Goal: Task Accomplishment & Management: Manage account settings

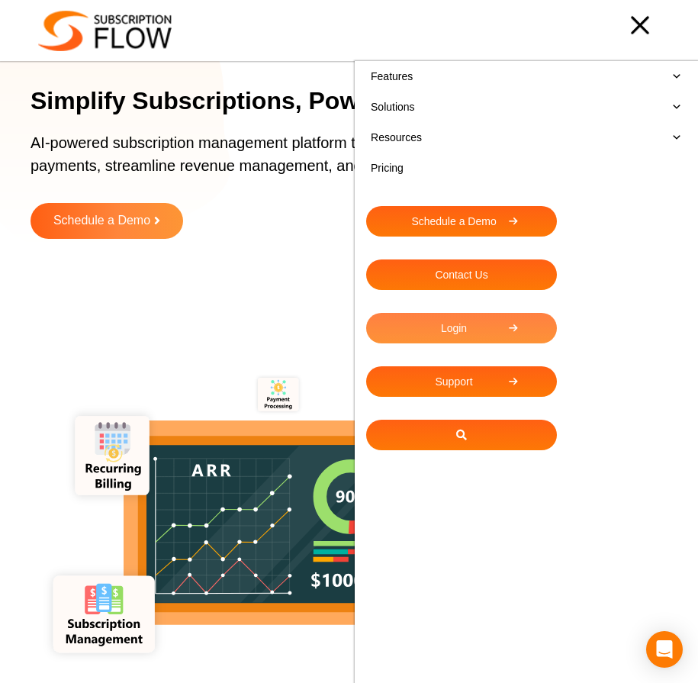
click at [489, 323] on link "Login" at bounding box center [461, 328] width 191 height 31
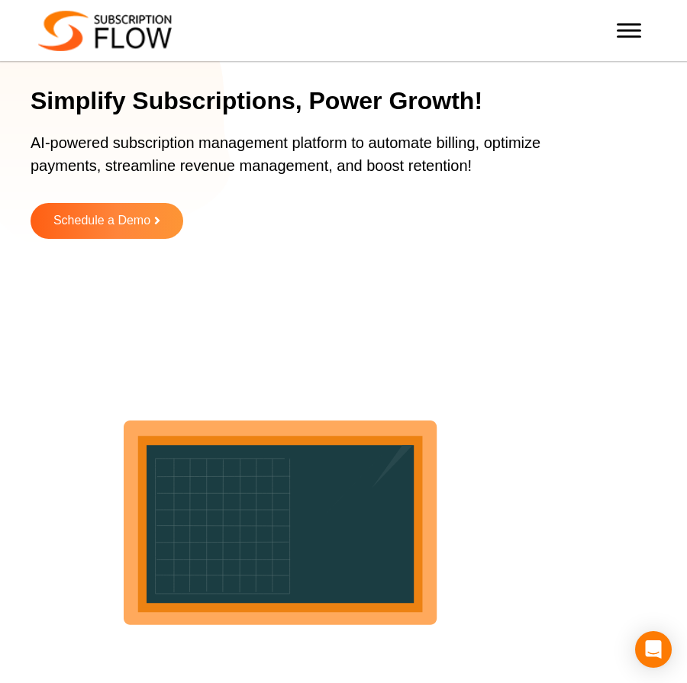
click at [634, 32] on span "Toggle Menu" at bounding box center [629, 30] width 24 height 15
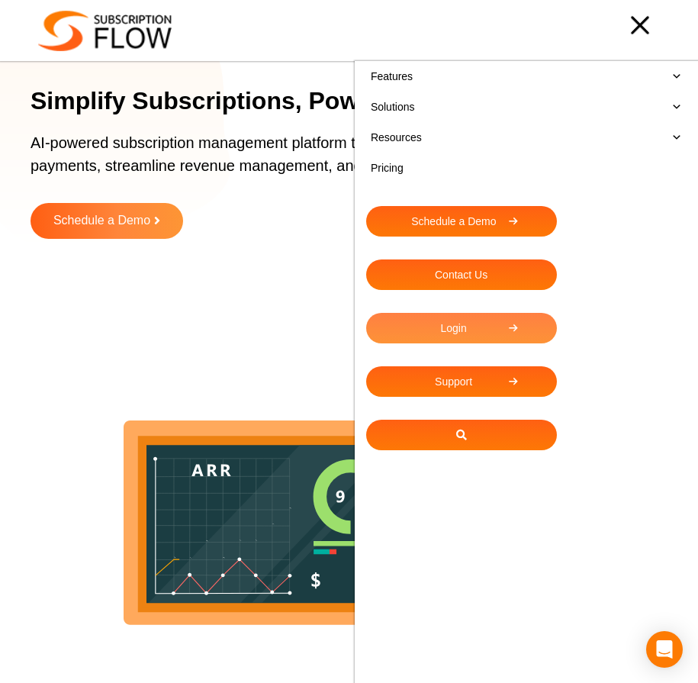
click at [486, 334] on link "Login" at bounding box center [461, 328] width 191 height 31
